Goal: Information Seeking & Learning: Learn about a topic

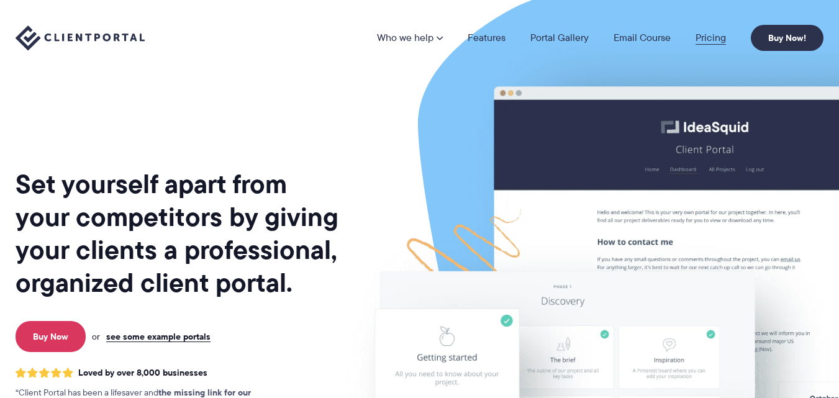
click at [704, 37] on link "Pricing" at bounding box center [711, 38] width 30 height 10
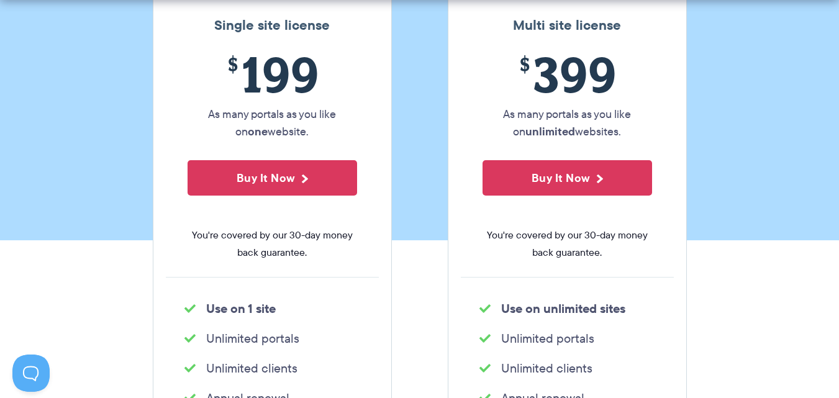
scroll to position [311, 0]
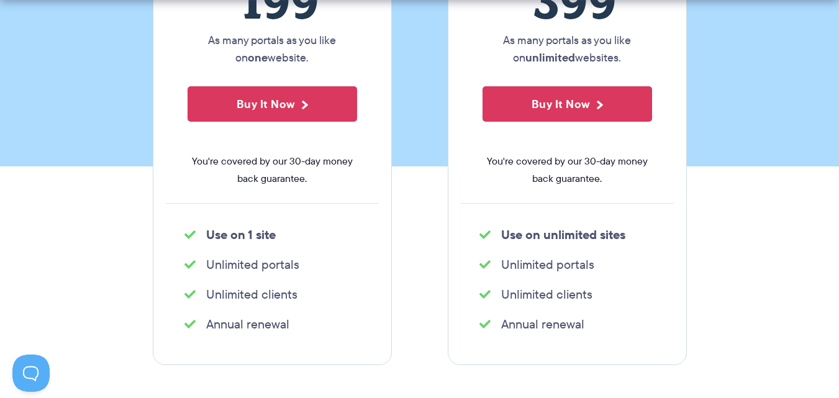
drag, startPoint x: 255, startPoint y: 263, endPoint x: 330, endPoint y: 263, distance: 75.8
click at [330, 263] on li "Unlimited portals" at bounding box center [272, 264] width 176 height 17
click at [232, 276] on ul "Unlimited portals" at bounding box center [272, 264] width 213 height 25
drag, startPoint x: 322, startPoint y: 296, endPoint x: 334, endPoint y: 295, distance: 11.8
click at [334, 295] on ul "Unlimited clients" at bounding box center [272, 294] width 213 height 25
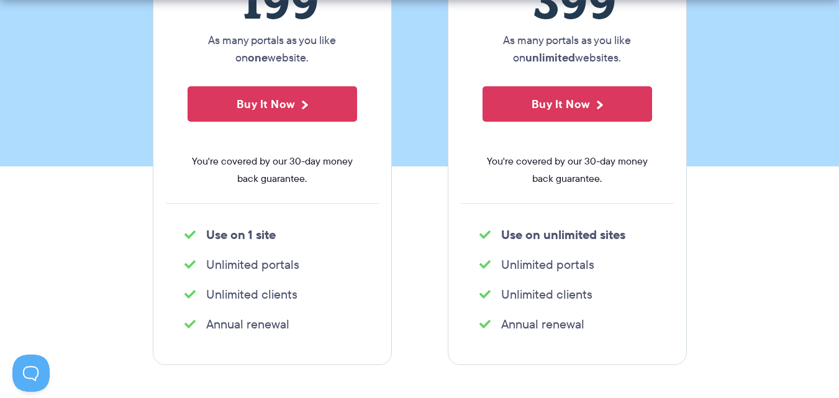
click at [393, 319] on div "Single site license $ 199 As many portals as you like on one website. Buy It No…" at bounding box center [419, 138] width 553 height 453
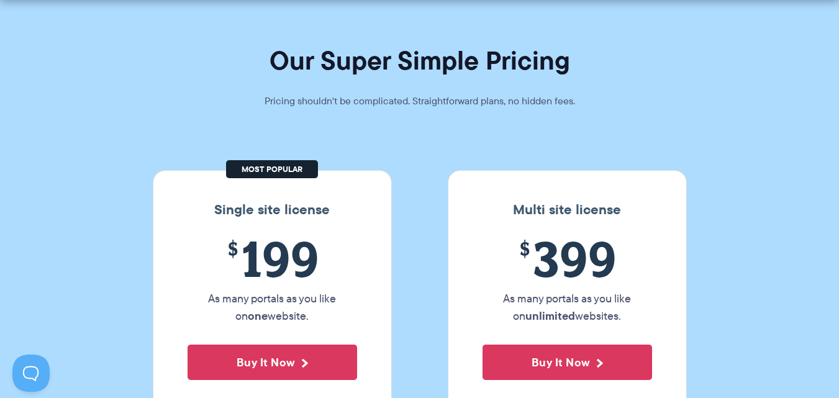
scroll to position [124, 0]
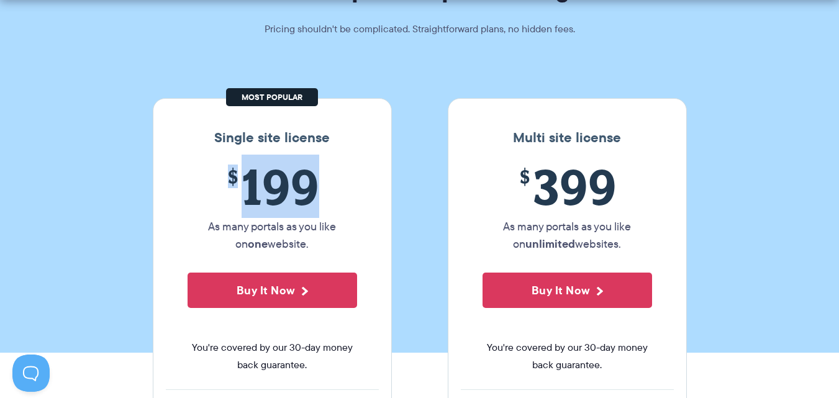
drag, startPoint x: 230, startPoint y: 188, endPoint x: 355, endPoint y: 187, distance: 124.9
click at [355, 187] on span "$ 199" at bounding box center [273, 186] width 170 height 57
click at [375, 187] on div "$ 199 As many portals as you like on one website. Buy It Now You're covered by …" at bounding box center [272, 273] width 213 height 231
drag, startPoint x: 239, startPoint y: 188, endPoint x: 339, endPoint y: 186, distance: 100.0
click at [339, 186] on span "$ 199" at bounding box center [273, 186] width 170 height 57
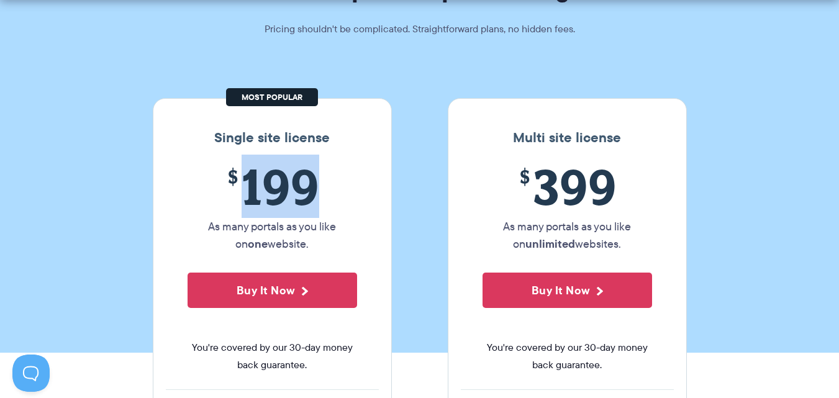
click at [351, 186] on span "$ 199" at bounding box center [273, 186] width 170 height 57
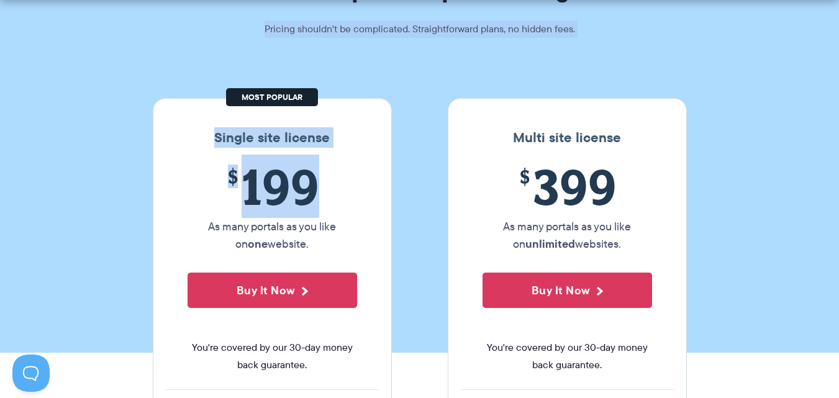
drag, startPoint x: 351, startPoint y: 186, endPoint x: 148, endPoint y: 186, distance: 203.1
click at [227, 186] on span "$ 199" at bounding box center [273, 186] width 170 height 57
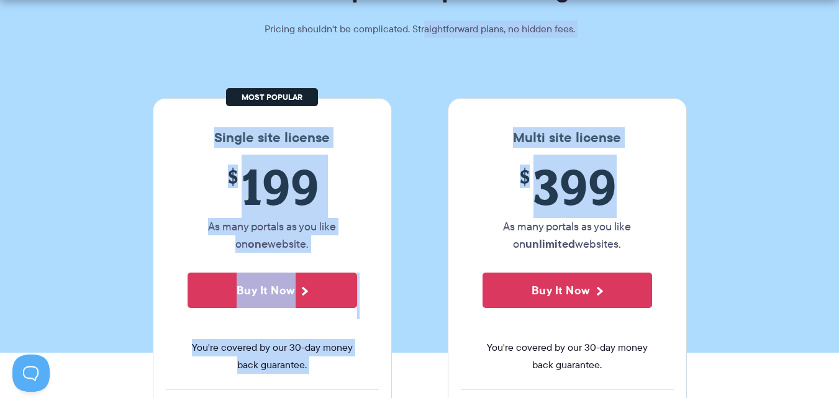
drag, startPoint x: 425, startPoint y: 176, endPoint x: 674, endPoint y: 183, distance: 249.2
click at [588, 193] on span "$ 399" at bounding box center [568, 186] width 170 height 57
drag, startPoint x: 629, startPoint y: 193, endPoint x: 436, endPoint y: 193, distance: 193.2
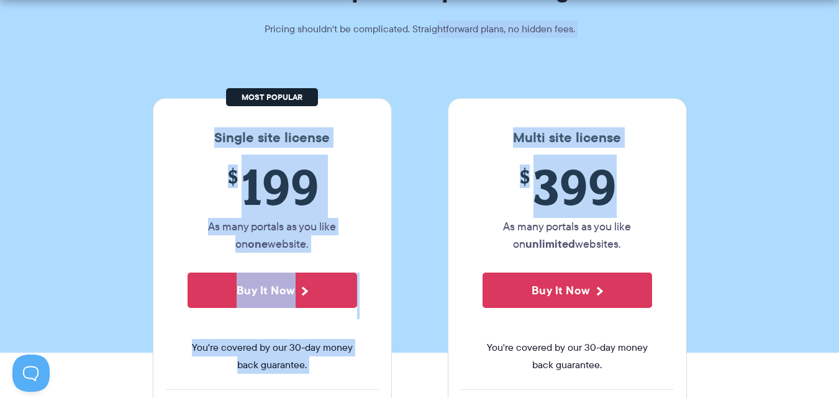
click at [541, 193] on span "$ 399" at bounding box center [568, 186] width 170 height 57
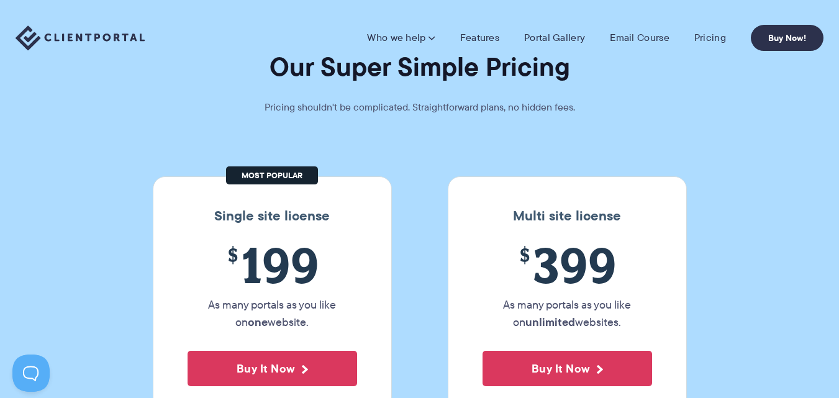
scroll to position [0, 0]
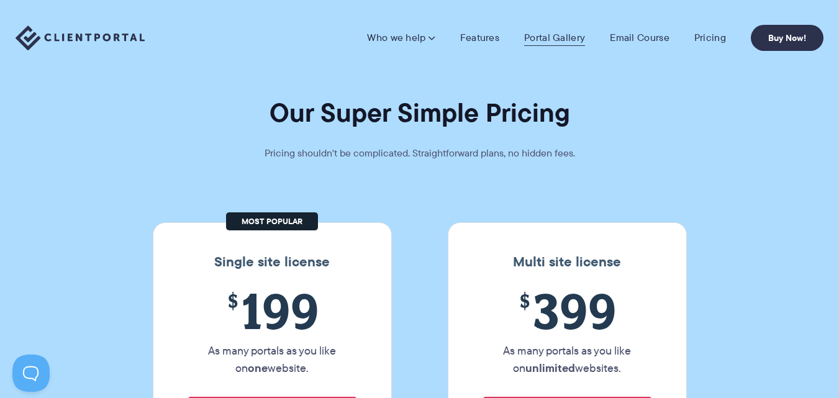
click at [564, 42] on link "Portal Gallery" at bounding box center [554, 38] width 61 height 12
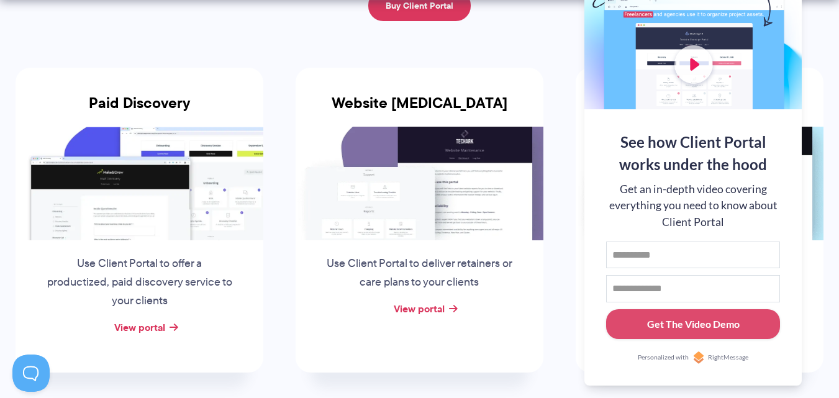
scroll to position [248, 0]
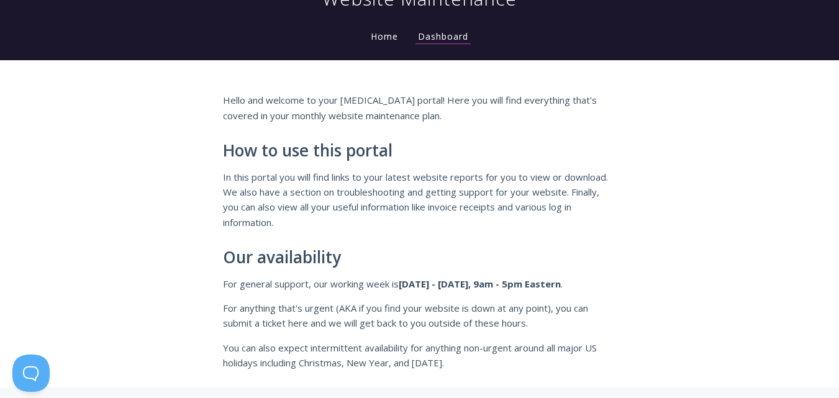
scroll to position [62, 0]
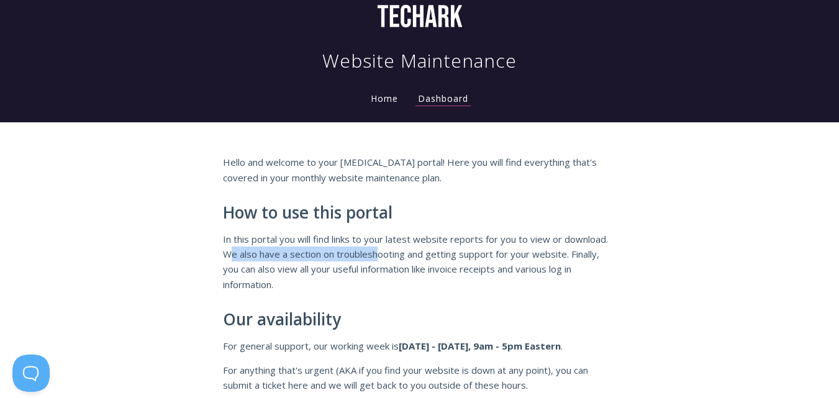
drag, startPoint x: 230, startPoint y: 255, endPoint x: 408, endPoint y: 249, distance: 177.2
click at [384, 249] on p "In this portal you will find links to your latest website reports for you to vi…" at bounding box center [420, 262] width 394 height 61
click at [425, 248] on p "In this portal you will find links to your latest website reports for you to vi…" at bounding box center [420, 262] width 394 height 61
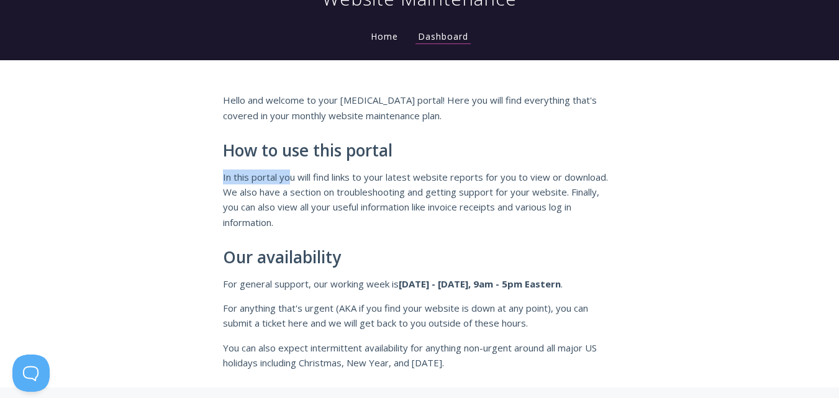
drag, startPoint x: 249, startPoint y: 184, endPoint x: 350, endPoint y: 188, distance: 100.7
click at [288, 184] on div "Hello and welcome to your retainer portal! Here you will find everything that's…" at bounding box center [419, 232] width 417 height 278
click at [368, 190] on p "In this portal you will find links to your latest website reports for you to vi…" at bounding box center [420, 200] width 394 height 61
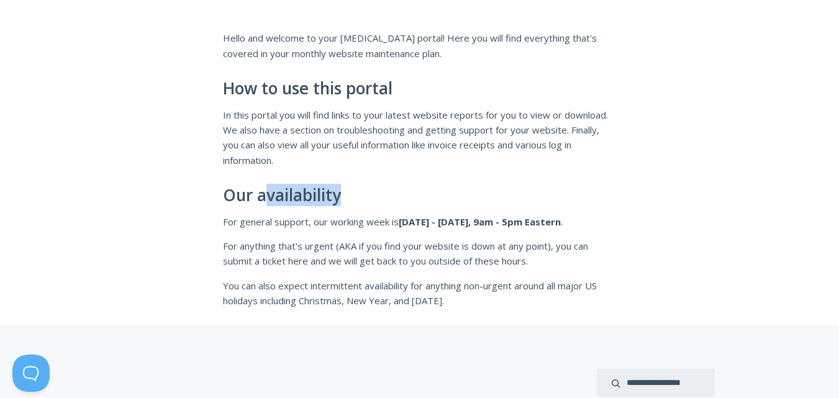
drag, startPoint x: 266, startPoint y: 199, endPoint x: 376, endPoint y: 211, distance: 109.9
click at [371, 203] on h2 "Our availability" at bounding box center [420, 195] width 394 height 19
drag, startPoint x: 379, startPoint y: 221, endPoint x: 464, endPoint y: 230, distance: 85.7
click at [394, 221] on p "For general support, our working week is Monday - Friday, 9am - 5pm Eastern ." at bounding box center [420, 221] width 394 height 15
click at [551, 232] on div "Hello and welcome to your retainer portal! Here you will find everything that's…" at bounding box center [420, 169] width 394 height 278
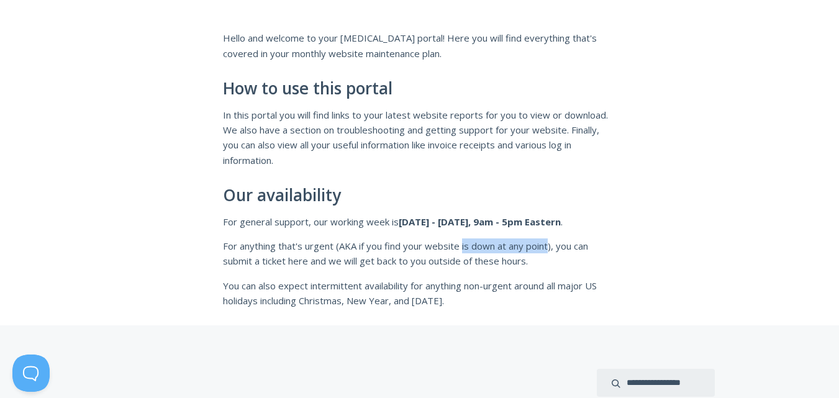
click at [540, 249] on p "For anything that's urgent (AKA if you find your website is down at any point),…" at bounding box center [420, 254] width 394 height 30
drag, startPoint x: 334, startPoint y: 246, endPoint x: 363, endPoint y: 246, distance: 29.2
click at [363, 246] on p "For anything that's urgent (AKA if you find your website is down at any point),…" at bounding box center [420, 254] width 394 height 30
click at [395, 249] on p "For anything that's urgent (AKA if you find your website is down at any point),…" at bounding box center [420, 254] width 394 height 30
click at [439, 252] on p "For anything that's urgent (AKA if you find your website is down at any point),…" at bounding box center [420, 254] width 394 height 30
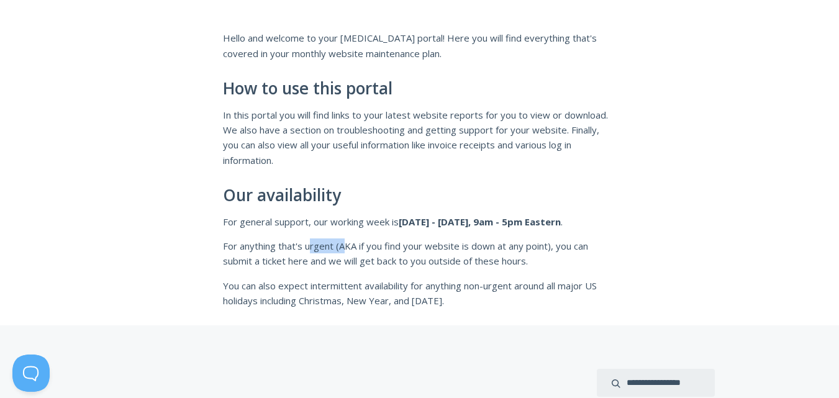
drag, startPoint x: 334, startPoint y: 248, endPoint x: 361, endPoint y: 247, distance: 27.4
click at [350, 247] on p "For anything that's urgent (AKA if you find your website is down at any point),…" at bounding box center [420, 254] width 394 height 30
drag, startPoint x: 362, startPoint y: 247, endPoint x: 383, endPoint y: 247, distance: 21.1
click at [376, 247] on p "For anything that's urgent (AKA if you find your website is down at any point),…" at bounding box center [420, 254] width 394 height 30
drag, startPoint x: 423, startPoint y: 247, endPoint x: 480, endPoint y: 247, distance: 56.5
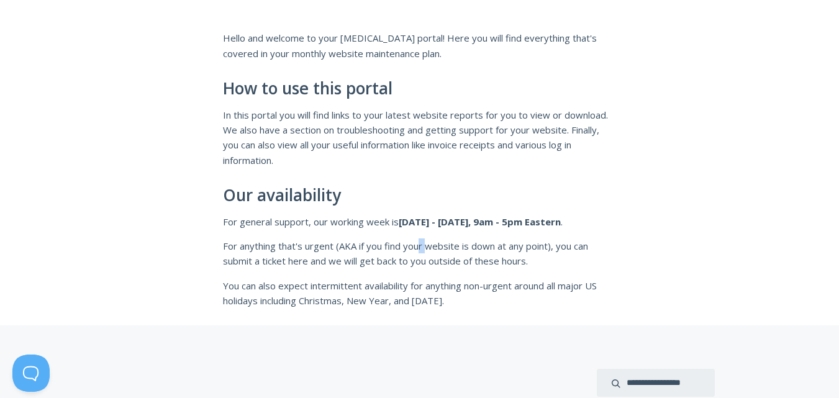
click at [457, 247] on p "For anything that's urgent (AKA if you find your website is down at any point),…" at bounding box center [420, 254] width 394 height 30
drag, startPoint x: 480, startPoint y: 247, endPoint x: 521, endPoint y: 247, distance: 41.6
click at [521, 247] on p "For anything that's urgent (AKA if you find your website is down at any point),…" at bounding box center [420, 254] width 394 height 30
drag, startPoint x: 542, startPoint y: 247, endPoint x: 577, endPoint y: 247, distance: 35.4
click at [545, 247] on p "For anything that's urgent (AKA if you find your website is down at any point),…" at bounding box center [420, 254] width 394 height 30
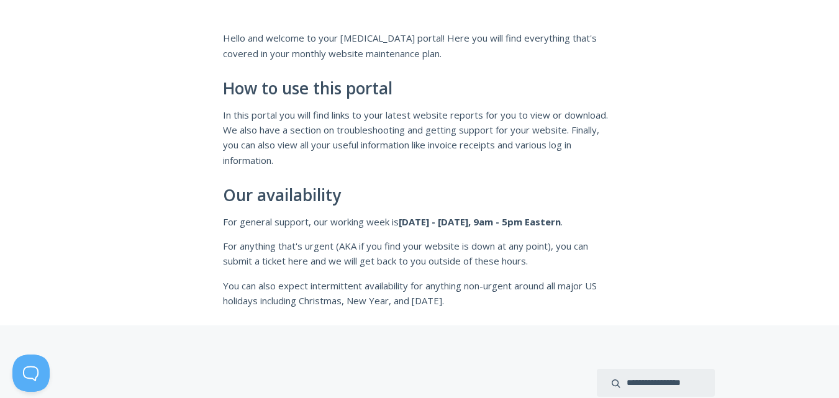
click at [578, 247] on p "For anything that's urgent (AKA if you find your website is down at any point),…" at bounding box center [420, 254] width 394 height 30
drag, startPoint x: 645, startPoint y: 247, endPoint x: 584, endPoint y: 248, distance: 60.9
click at [584, 248] on div "Hello and welcome to your retainer portal! Here you will find everything that's…" at bounding box center [419, 161] width 839 height 327
drag, startPoint x: 268, startPoint y: 263, endPoint x: 294, endPoint y: 263, distance: 26.1
click at [294, 263] on div "Hello and welcome to your retainer portal! Here you will find everything that's…" at bounding box center [419, 161] width 839 height 327
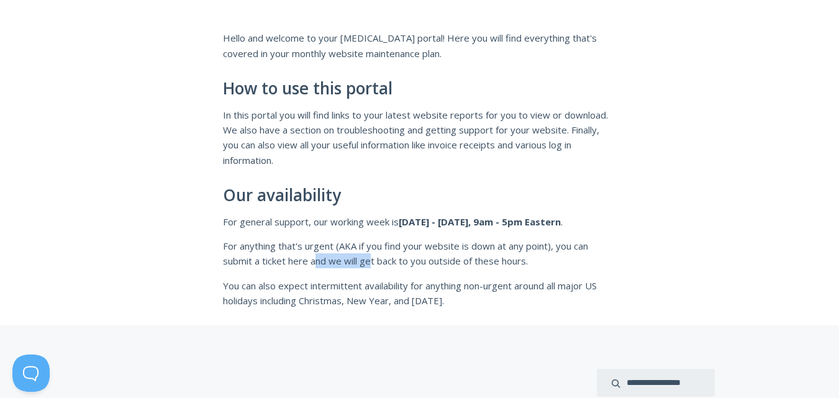
drag, startPoint x: 319, startPoint y: 263, endPoint x: 370, endPoint y: 263, distance: 50.3
click at [370, 263] on p "For anything that's urgent (AKA if you find your website is down at any point),…" at bounding box center [420, 254] width 394 height 30
drag, startPoint x: 406, startPoint y: 263, endPoint x: 461, endPoint y: 263, distance: 54.7
click at [461, 263] on p "For anything that's urgent (AKA if you find your website is down at any point),…" at bounding box center [420, 254] width 394 height 30
click at [502, 263] on p "For anything that's urgent (AKA if you find your website is down at any point),…" at bounding box center [420, 254] width 394 height 30
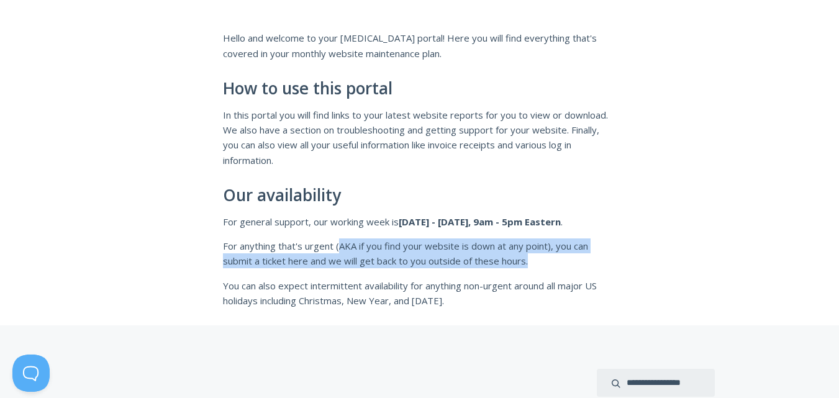
drag, startPoint x: 541, startPoint y: 263, endPoint x: 342, endPoint y: 247, distance: 199.4
click at [342, 247] on p "For anything that's urgent (AKA if you find your website is down at any point),…" at bounding box center [420, 254] width 394 height 30
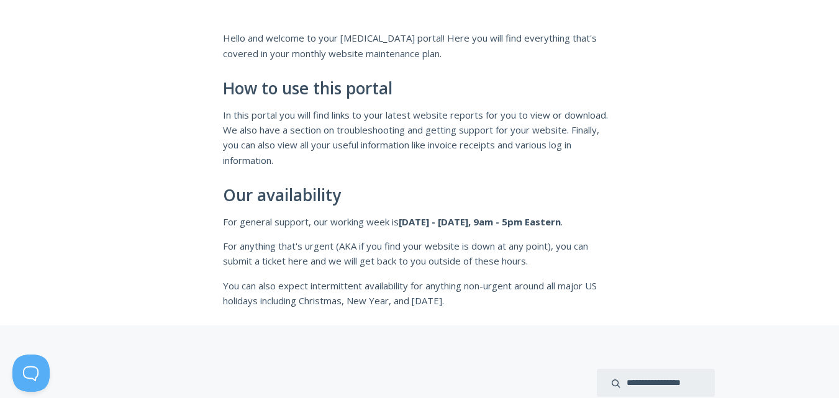
drag, startPoint x: 273, startPoint y: 271, endPoint x: 222, endPoint y: 289, distance: 54.2
click at [270, 274] on div "Hello and welcome to your retainer portal! Here you will find everything that's…" at bounding box center [420, 169] width 394 height 278
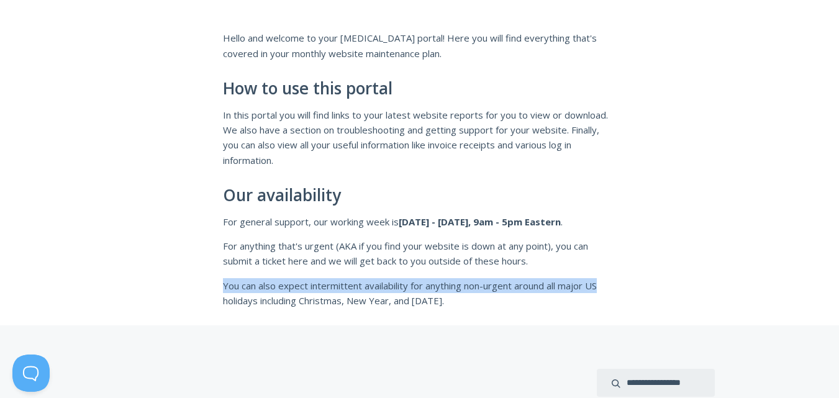
drag, startPoint x: 223, startPoint y: 287, endPoint x: 684, endPoint y: 287, distance: 460.9
click at [684, 287] on div "Hello and welcome to your retainer portal! Here you will find everything that's…" at bounding box center [419, 161] width 839 height 327
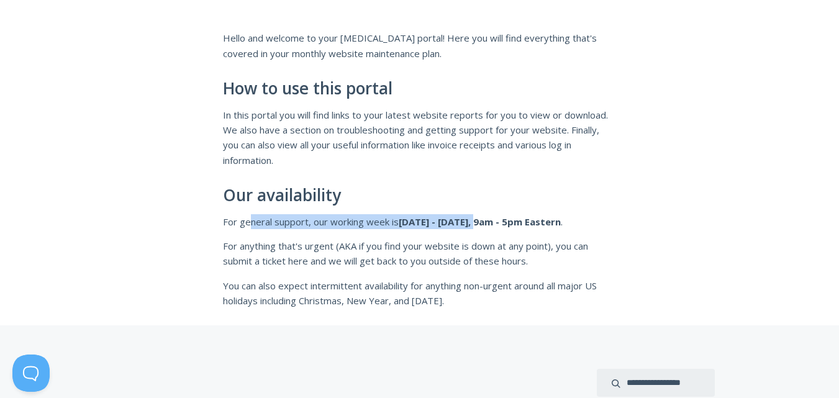
click at [483, 224] on div "Hello and welcome to your retainer portal! Here you will find everything that's…" at bounding box center [420, 169] width 394 height 278
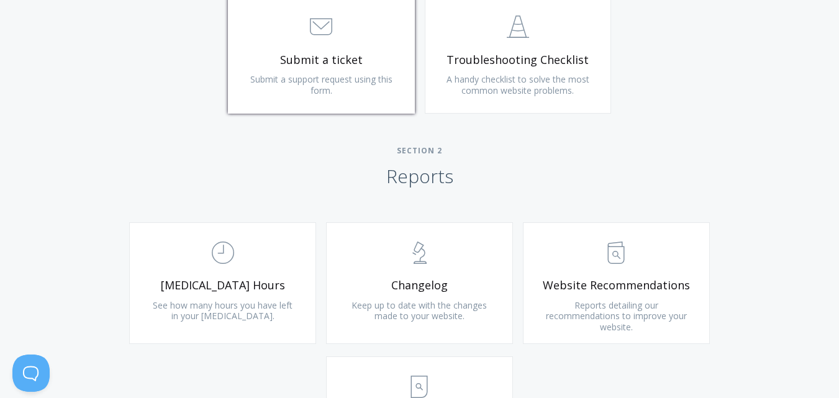
scroll to position [870, 0]
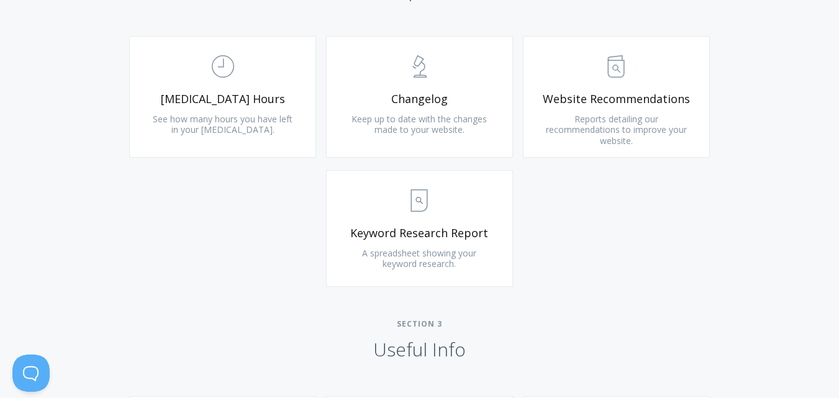
click at [129, 260] on div ".st0{fill:none;stroke:#000000;stroke-width:2;stroke-miterlimit:10;} Untitled-18…" at bounding box center [420, 167] width 636 height 263
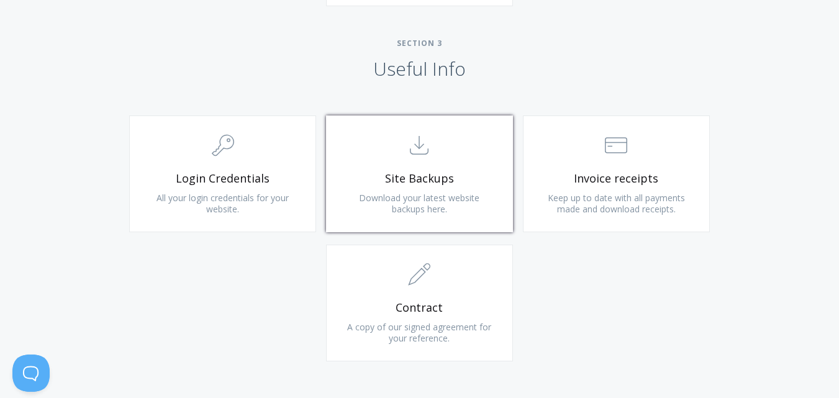
scroll to position [1180, 0]
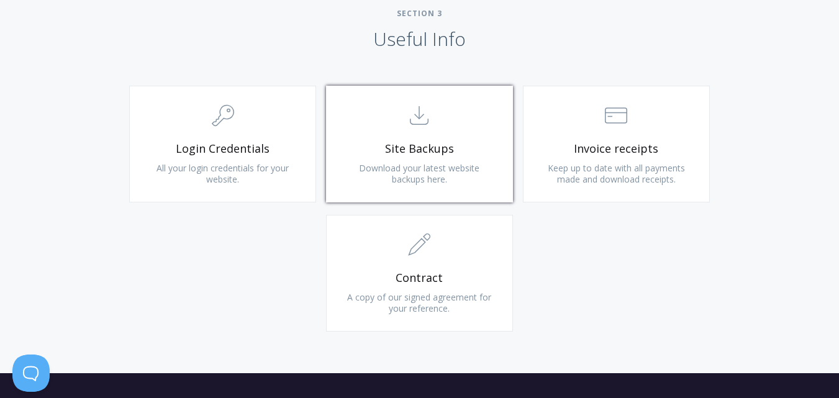
click at [444, 171] on span "Download your latest website backups here." at bounding box center [419, 173] width 121 height 23
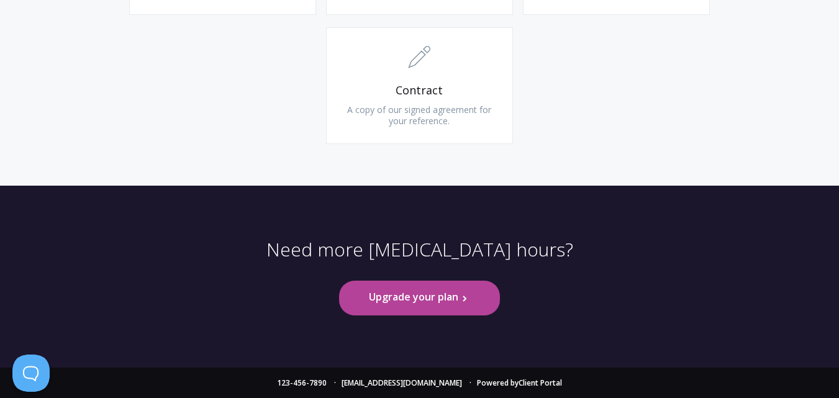
scroll to position [1369, 0]
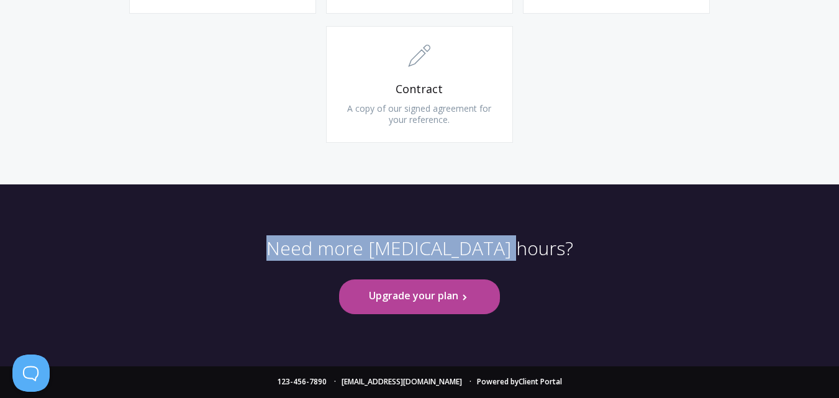
drag, startPoint x: 291, startPoint y: 248, endPoint x: 577, endPoint y: 248, distance: 286.4
click at [577, 248] on div "Need more retainer hours? Upgrade your plan .st0{fill:none;stroke:#000000;strok…" at bounding box center [419, 275] width 795 height 182
click at [479, 248] on p "Need more retainer hours?" at bounding box center [419, 258] width 307 height 43
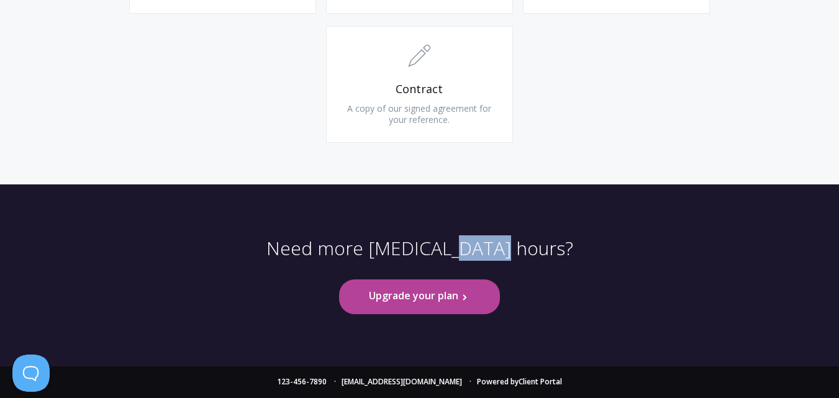
click at [479, 248] on p "Need more retainer hours?" at bounding box center [419, 258] width 307 height 43
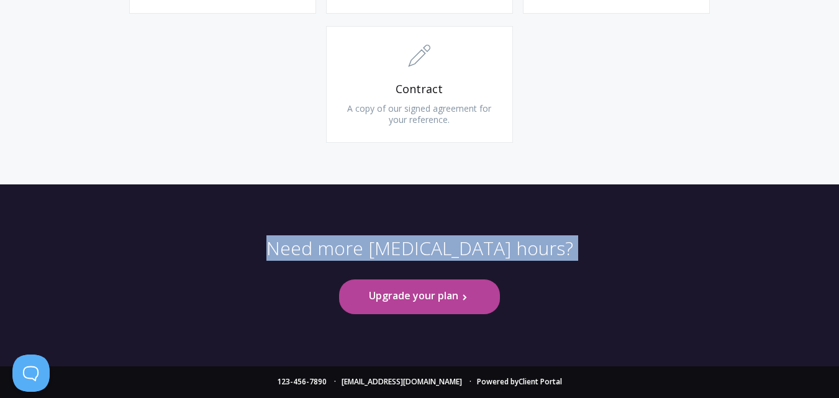
click at [479, 248] on p "Need more retainer hours?" at bounding box center [419, 258] width 307 height 43
click at [485, 248] on p "Need more retainer hours?" at bounding box center [419, 258] width 307 height 43
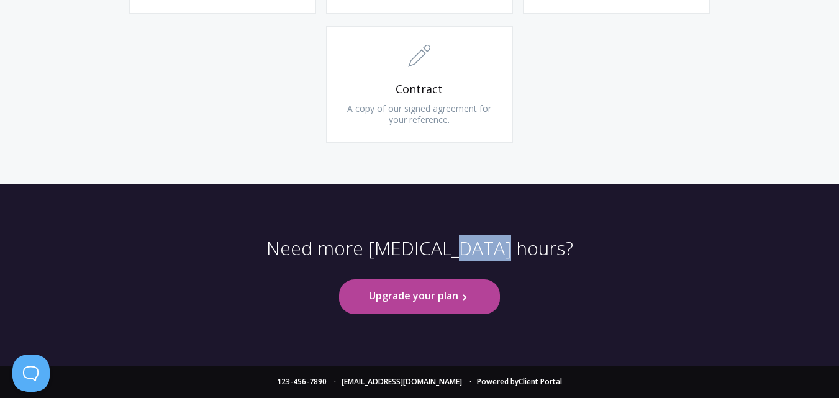
click at [485, 248] on p "Need more retainer hours?" at bounding box center [419, 258] width 307 height 43
click at [478, 248] on p "Need more retainer hours?" at bounding box center [419, 258] width 307 height 43
drag, startPoint x: 476, startPoint y: 248, endPoint x: 555, endPoint y: 248, distance: 79.5
click at [555, 248] on div "Need more retainer hours? Upgrade your plan .st0{fill:none;stroke:#000000;strok…" at bounding box center [419, 275] width 795 height 182
click at [531, 248] on p "Need more retainer hours?" at bounding box center [419, 258] width 307 height 43
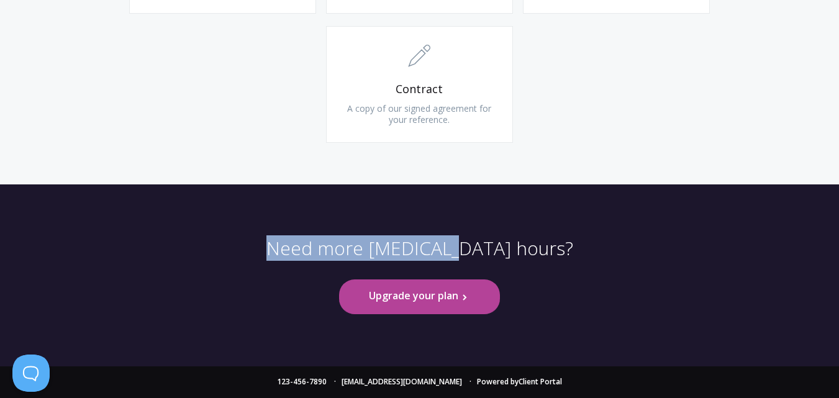
drag, startPoint x: 304, startPoint y: 245, endPoint x: 476, endPoint y: 247, distance: 172.1
click at [476, 247] on div "Need more retainer hours? Upgrade your plan .st0{fill:none;stroke:#000000;strok…" at bounding box center [419, 275] width 795 height 182
drag, startPoint x: 476, startPoint y: 247, endPoint x: 468, endPoint y: 248, distance: 7.6
click at [475, 247] on p "Need more retainer hours?" at bounding box center [419, 258] width 307 height 43
click at [468, 248] on p "Need more retainer hours?" at bounding box center [419, 258] width 307 height 43
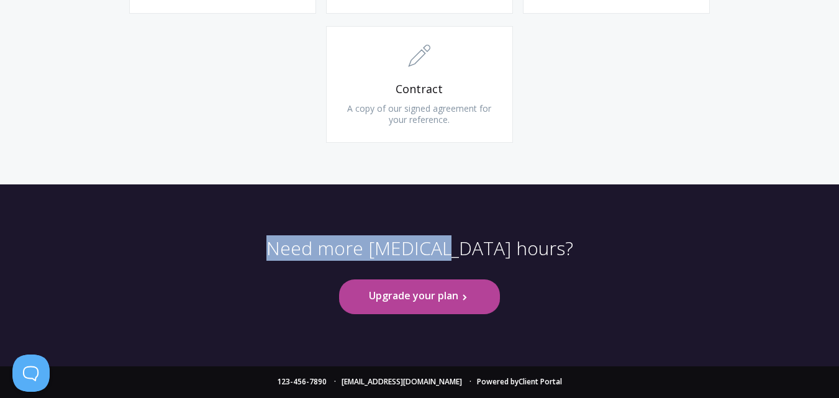
drag, startPoint x: 470, startPoint y: 248, endPoint x: 281, endPoint y: 248, distance: 189.5
click at [281, 248] on div "Need more retainer hours? Upgrade your plan .st0{fill:none;stroke:#000000;strok…" at bounding box center [419, 275] width 795 height 182
click at [410, 248] on p "Need more retainer hours?" at bounding box center [419, 258] width 307 height 43
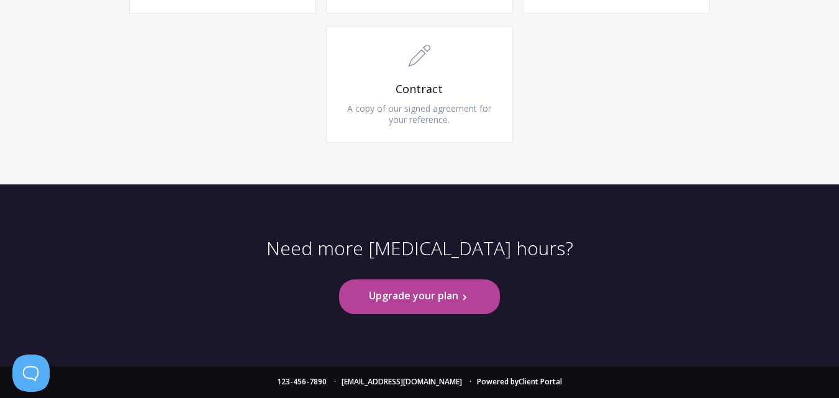
click at [518, 248] on p "Need more retainer hours?" at bounding box center [419, 258] width 307 height 43
drag, startPoint x: 481, startPoint y: 248, endPoint x: 549, endPoint y: 249, distance: 67.1
click at [549, 249] on div "Need more retainer hours? Upgrade your plan .st0{fill:none;stroke:#000000;strok…" at bounding box center [419, 275] width 795 height 182
click at [494, 249] on p "Need more retainer hours?" at bounding box center [419, 258] width 307 height 43
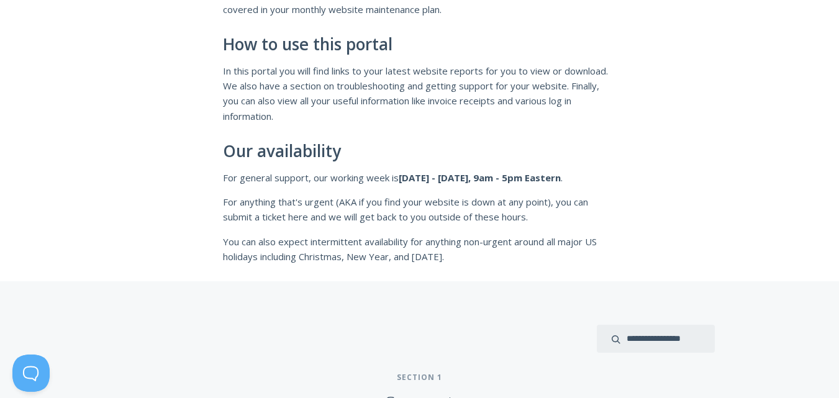
scroll to position [311, 0]
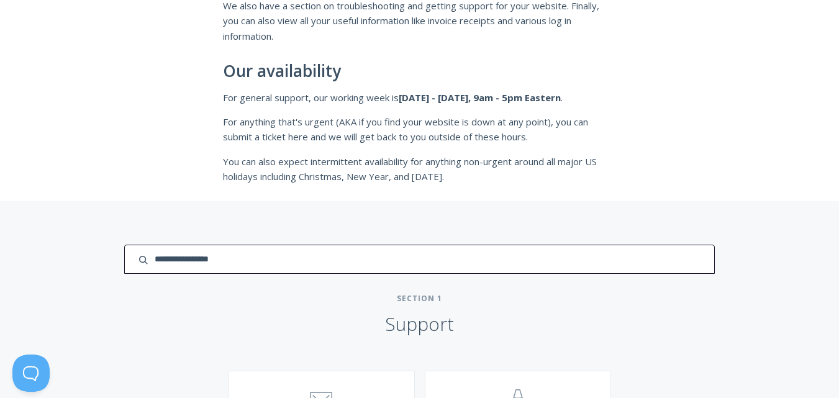
click at [662, 262] on input "search input" at bounding box center [419, 259] width 590 height 29
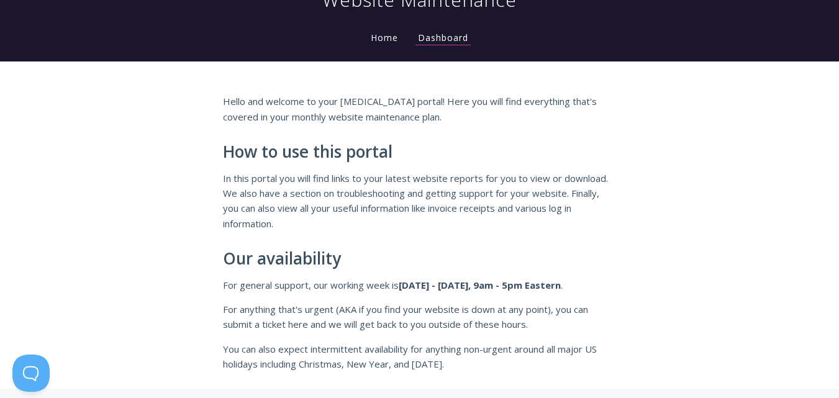
scroll to position [0, 0]
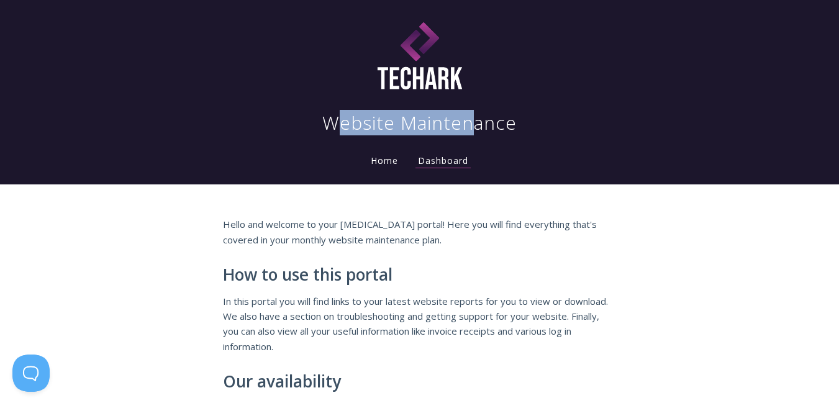
drag, startPoint x: 317, startPoint y: 124, endPoint x: 458, endPoint y: 124, distance: 141.6
click at [458, 124] on div "Website Maintenance" at bounding box center [419, 70] width 755 height 130
click at [458, 124] on h1 "Website Maintenance" at bounding box center [419, 123] width 194 height 25
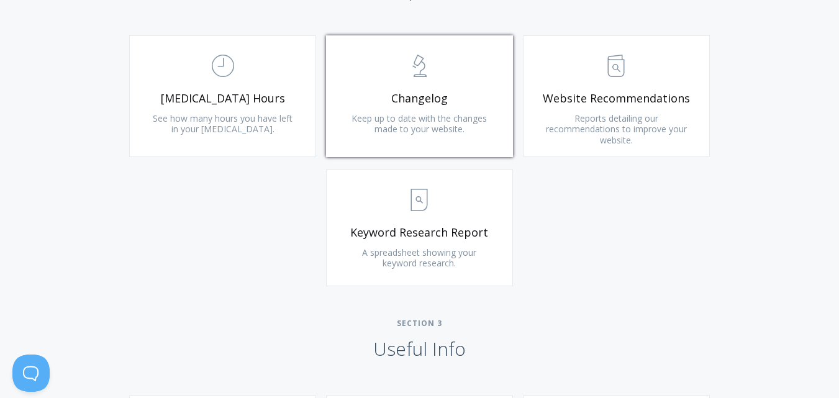
scroll to position [1056, 0]
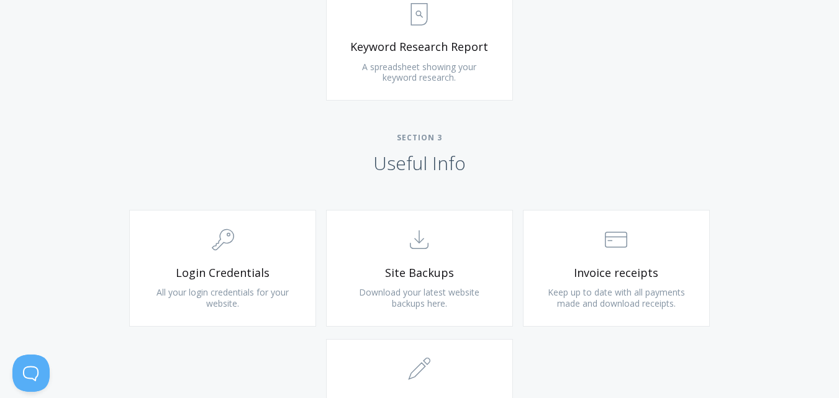
drag, startPoint x: 399, startPoint y: 170, endPoint x: 461, endPoint y: 173, distance: 62.2
click at [461, 173] on h2 "Section 3 Useful Info" at bounding box center [419, 154] width 839 height 42
click at [455, 175] on h2 "Section 3 Useful Info" at bounding box center [419, 154] width 839 height 42
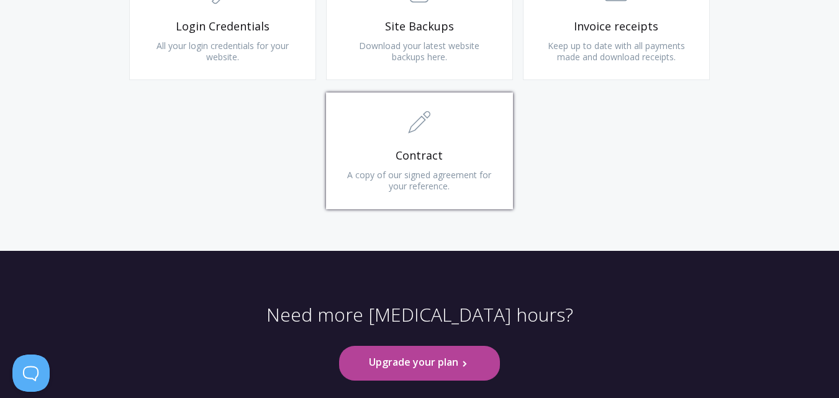
scroll to position [1305, 0]
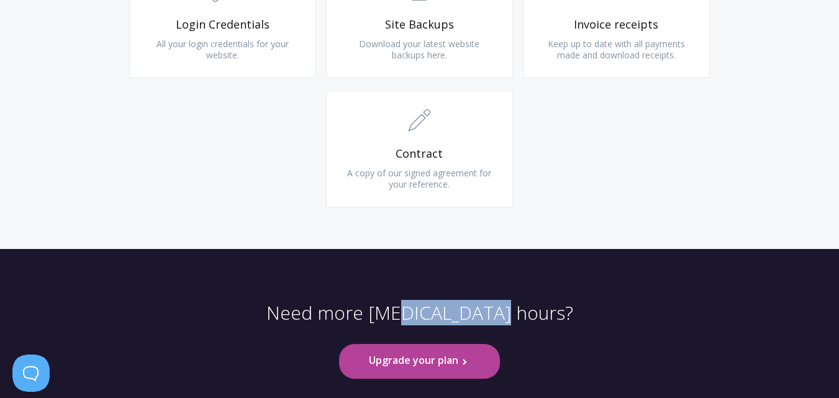
drag, startPoint x: 454, startPoint y: 322, endPoint x: 528, endPoint y: 332, distance: 74.6
click at [528, 332] on p "Need more retainer hours?" at bounding box center [419, 322] width 307 height 43
click at [465, 325] on p "Need more retainer hours?" at bounding box center [419, 322] width 307 height 43
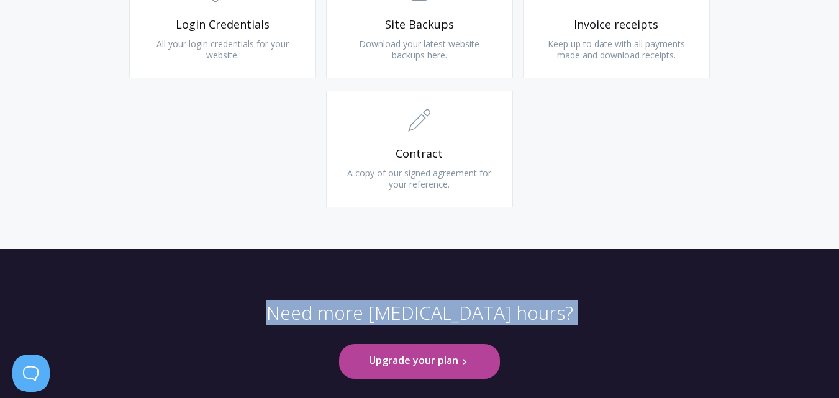
click at [465, 325] on p "Need more retainer hours?" at bounding box center [419, 322] width 307 height 43
click at [445, 321] on p "Need more retainer hours?" at bounding box center [419, 322] width 307 height 43
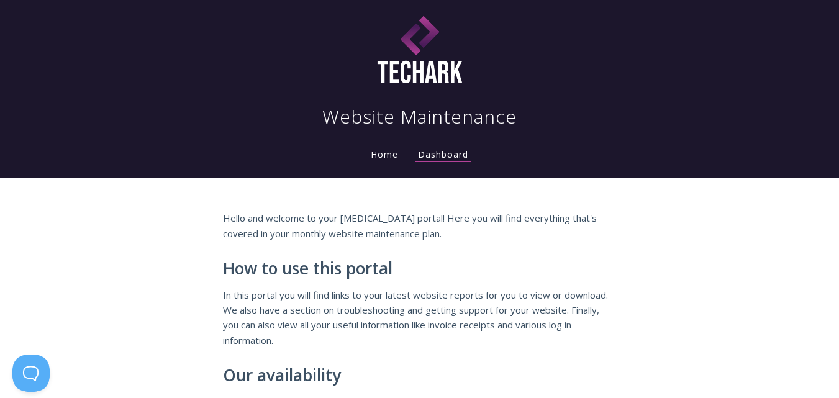
scroll to position [0, 0]
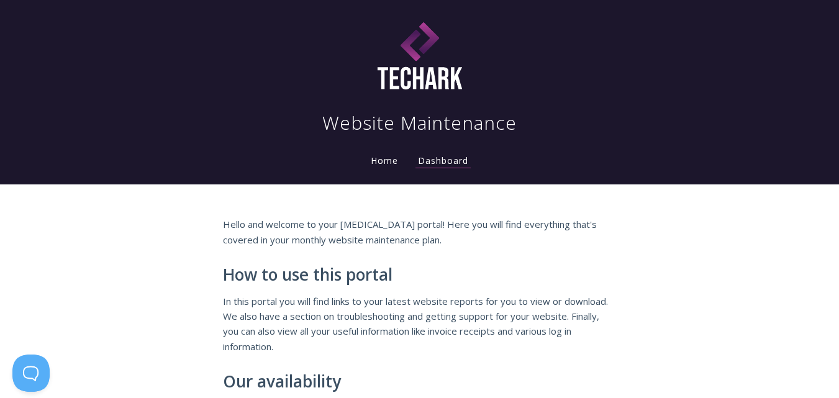
click at [383, 163] on link "Home" at bounding box center [384, 161] width 32 height 12
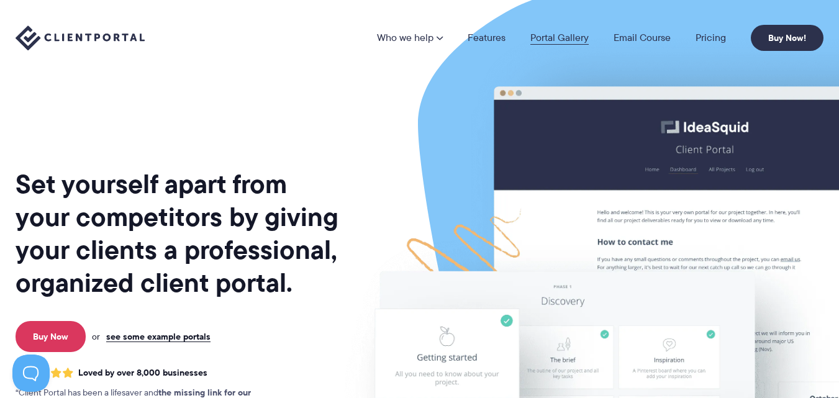
click at [559, 39] on link "Portal Gallery" at bounding box center [560, 38] width 58 height 10
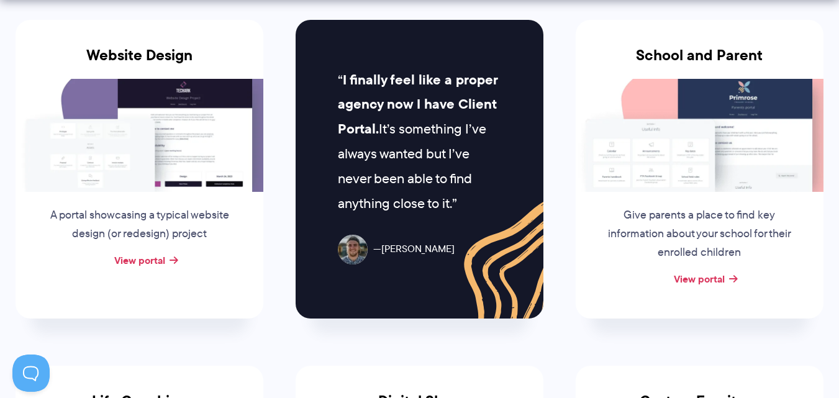
scroll to position [621, 0]
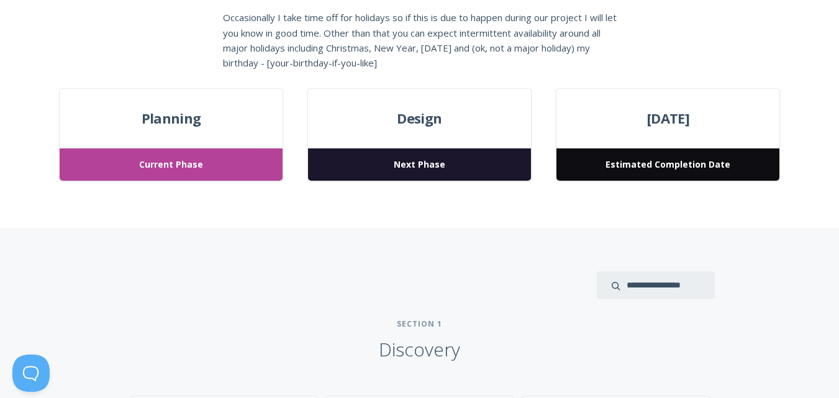
scroll to position [435, 0]
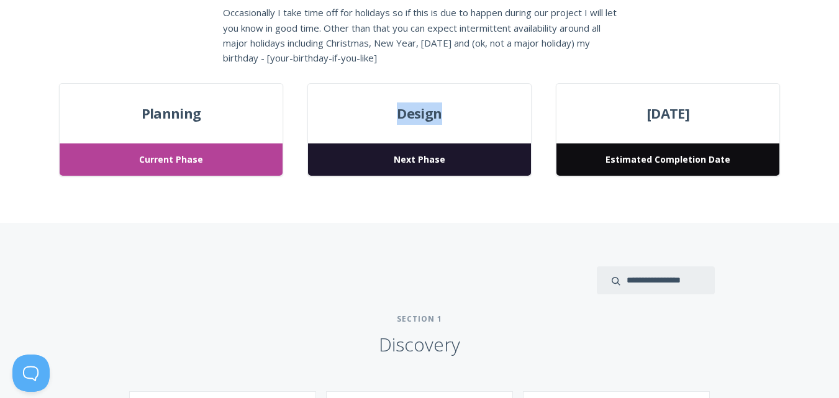
drag, startPoint x: 390, startPoint y: 113, endPoint x: 455, endPoint y: 121, distance: 65.1
click at [451, 121] on span "Design" at bounding box center [419, 113] width 222 height 22
drag, startPoint x: 601, startPoint y: 117, endPoint x: 732, endPoint y: 118, distance: 130.5
click at [732, 118] on span "[DATE]" at bounding box center [668, 113] width 222 height 22
click at [729, 118] on span "[DATE]" at bounding box center [668, 113] width 222 height 22
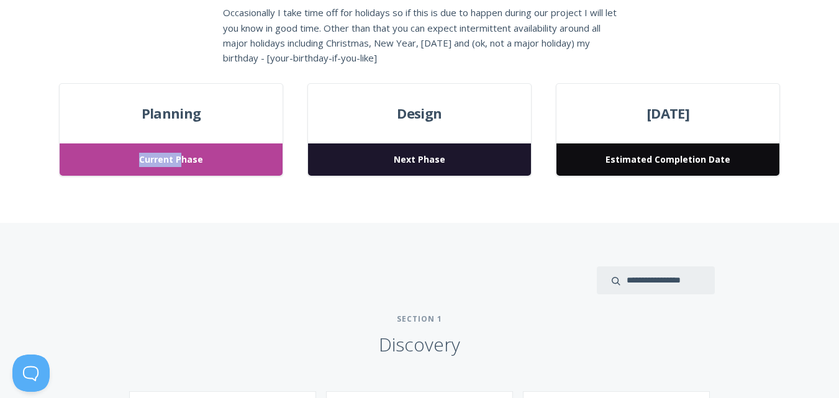
drag, startPoint x: 115, startPoint y: 125, endPoint x: 183, endPoint y: 125, distance: 67.7
click at [183, 125] on div "Planning Current Phase" at bounding box center [171, 130] width 224 height 94
click at [207, 114] on span "Planning" at bounding box center [171, 113] width 222 height 22
drag, startPoint x: 139, startPoint y: 108, endPoint x: 196, endPoint y: 129, distance: 61.3
click at [196, 129] on div "Planning Current Phase" at bounding box center [171, 130] width 224 height 94
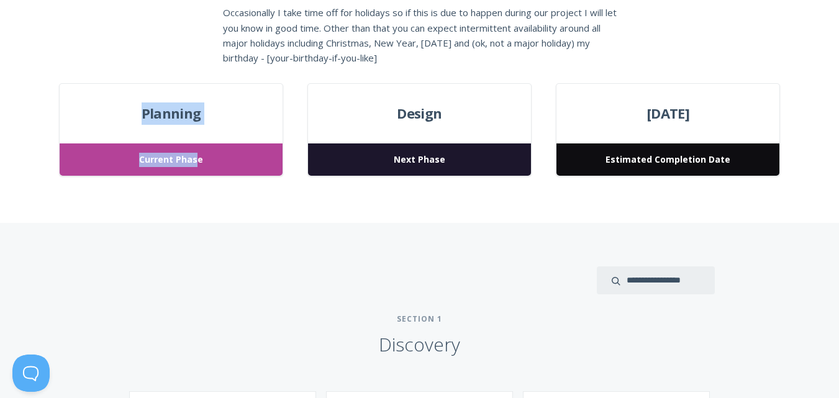
click at [201, 124] on span "Planning" at bounding box center [171, 113] width 222 height 22
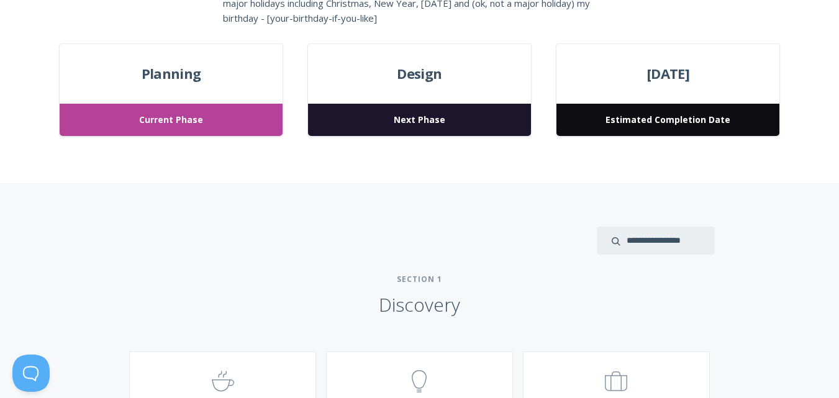
scroll to position [621, 0]
